Goal: Task Accomplishment & Management: Manage account settings

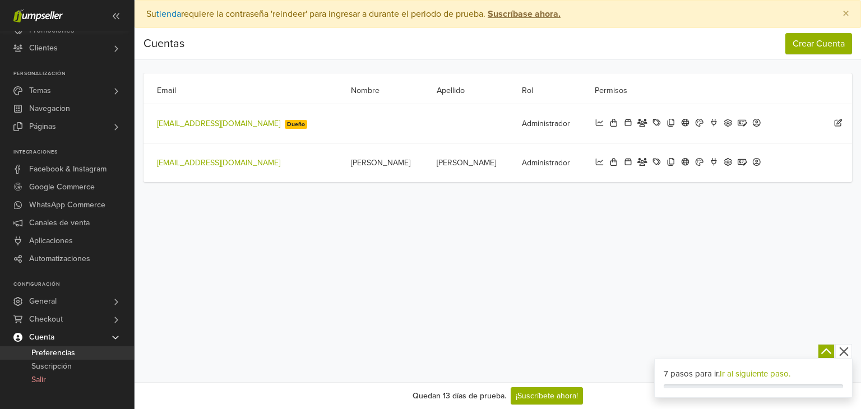
click at [839, 124] on icon at bounding box center [838, 123] width 10 height 8
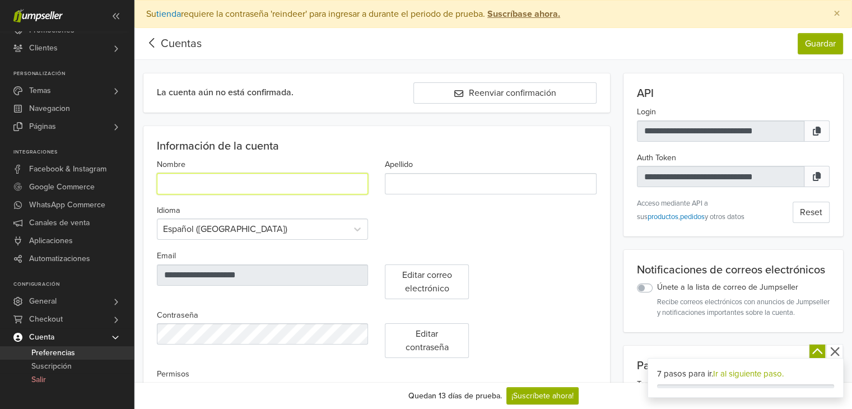
click at [190, 189] on input "Nombre" at bounding box center [262, 183] width 211 height 21
type input "*"
type input "*****"
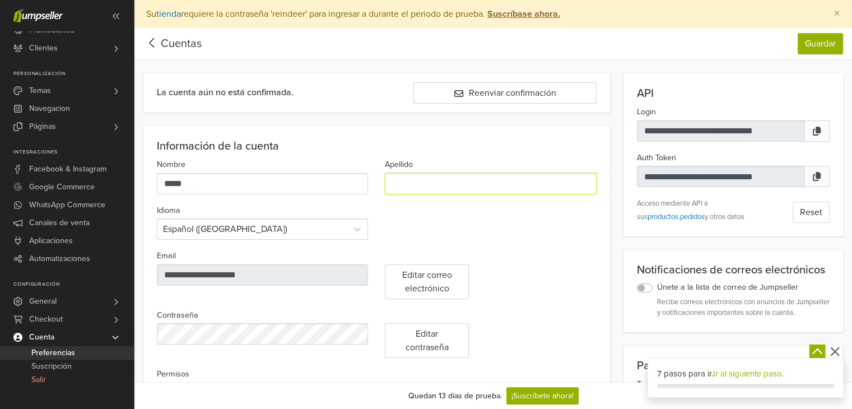
click at [441, 184] on input "Apellido" at bounding box center [490, 183] width 211 height 21
type input "****"
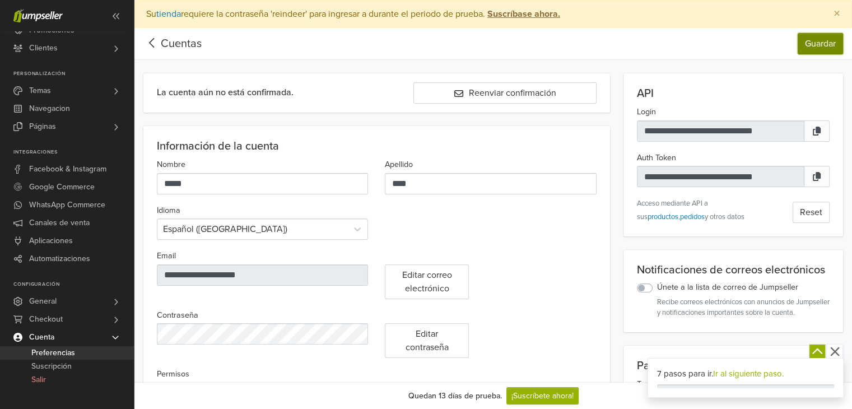
click at [822, 41] on button "Guardar" at bounding box center [820, 43] width 45 height 21
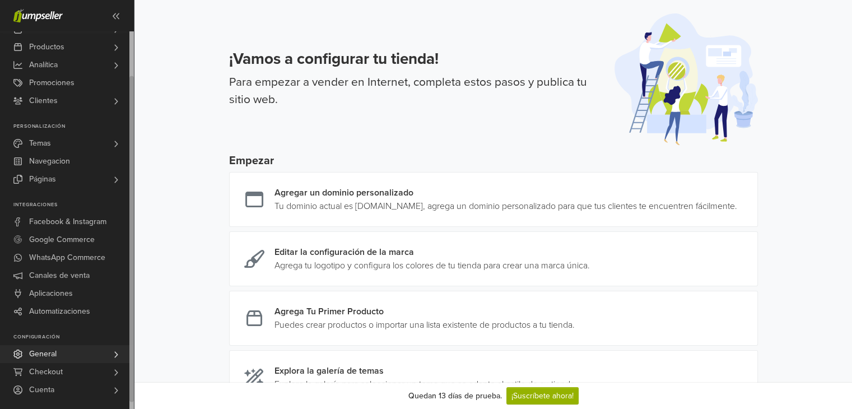
scroll to position [112, 0]
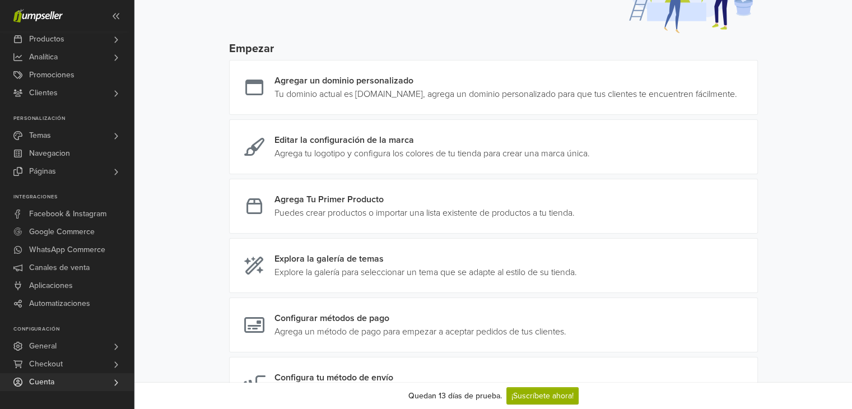
click at [58, 377] on link "Cuenta" at bounding box center [67, 382] width 134 height 18
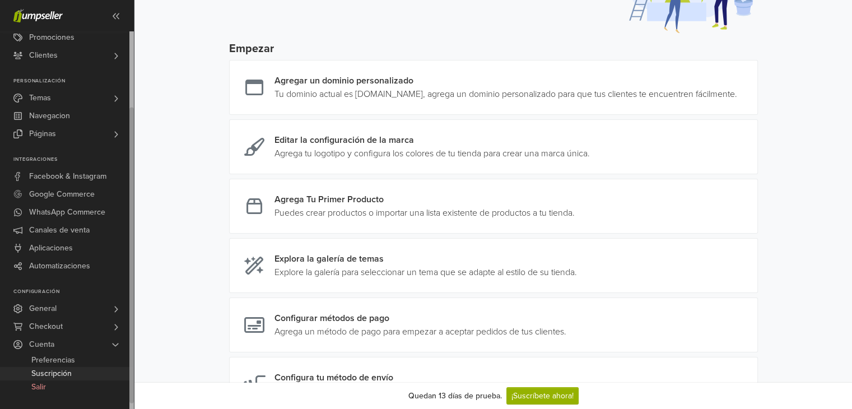
scroll to position [168, 0]
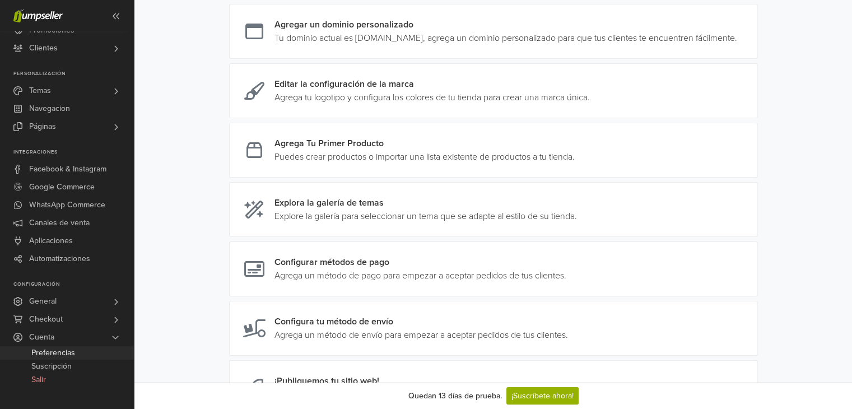
click at [66, 351] on span "Preferencias" at bounding box center [53, 352] width 44 height 13
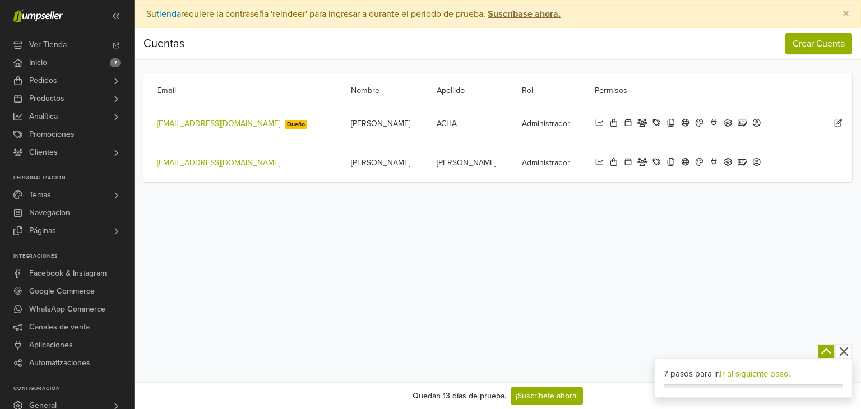
click at [837, 124] on icon at bounding box center [838, 123] width 10 height 8
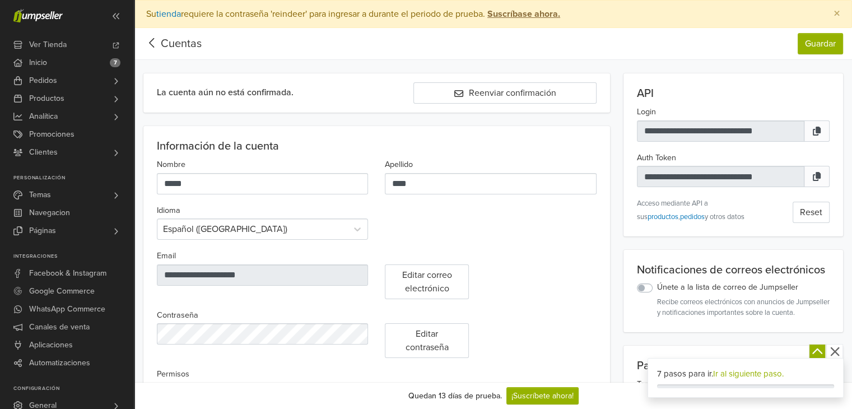
click at [152, 44] on icon at bounding box center [151, 43] width 17 height 14
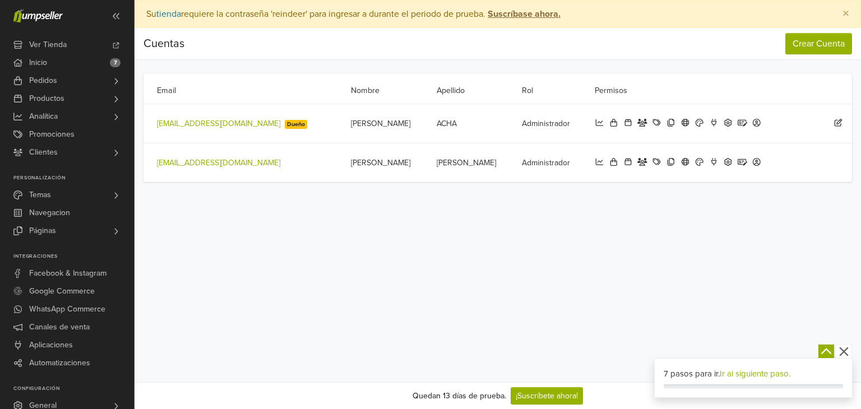
click at [834, 121] on icon at bounding box center [838, 123] width 10 height 8
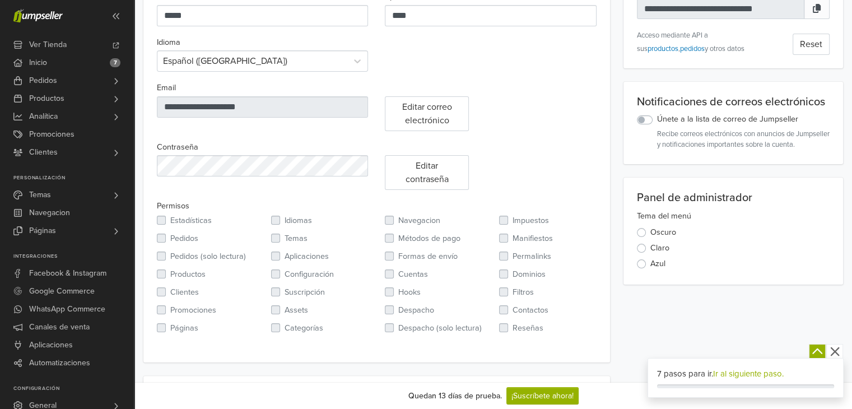
scroll to position [283, 0]
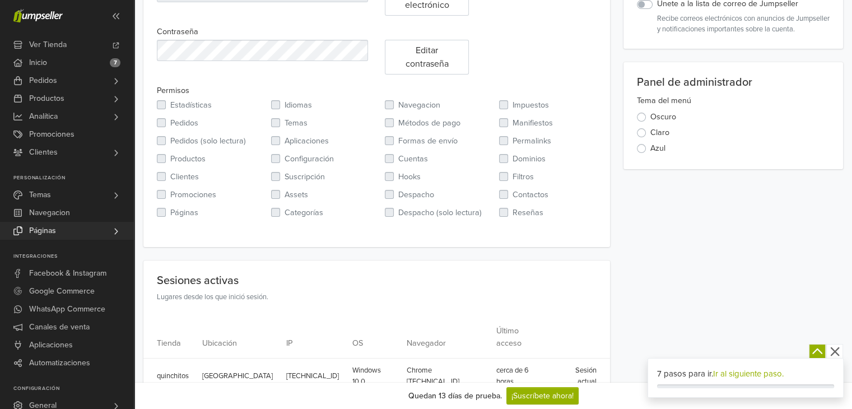
click at [76, 234] on link "Páginas" at bounding box center [67, 231] width 134 height 18
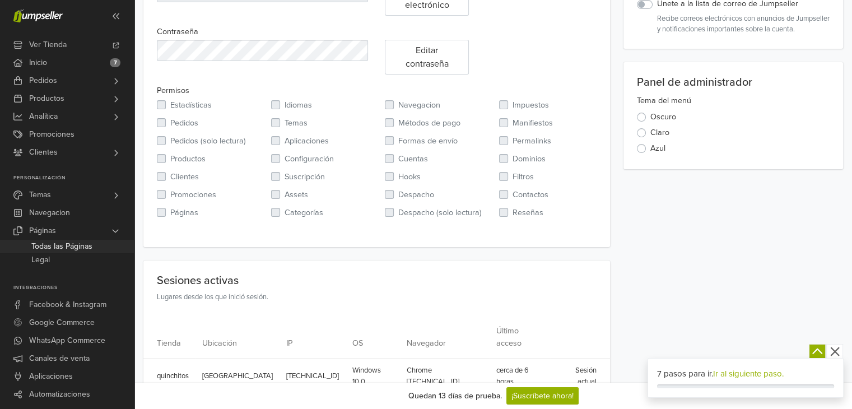
click at [76, 249] on span "Todas las Páginas" at bounding box center [61, 246] width 61 height 13
